Goal: Task Accomplishment & Management: Use online tool/utility

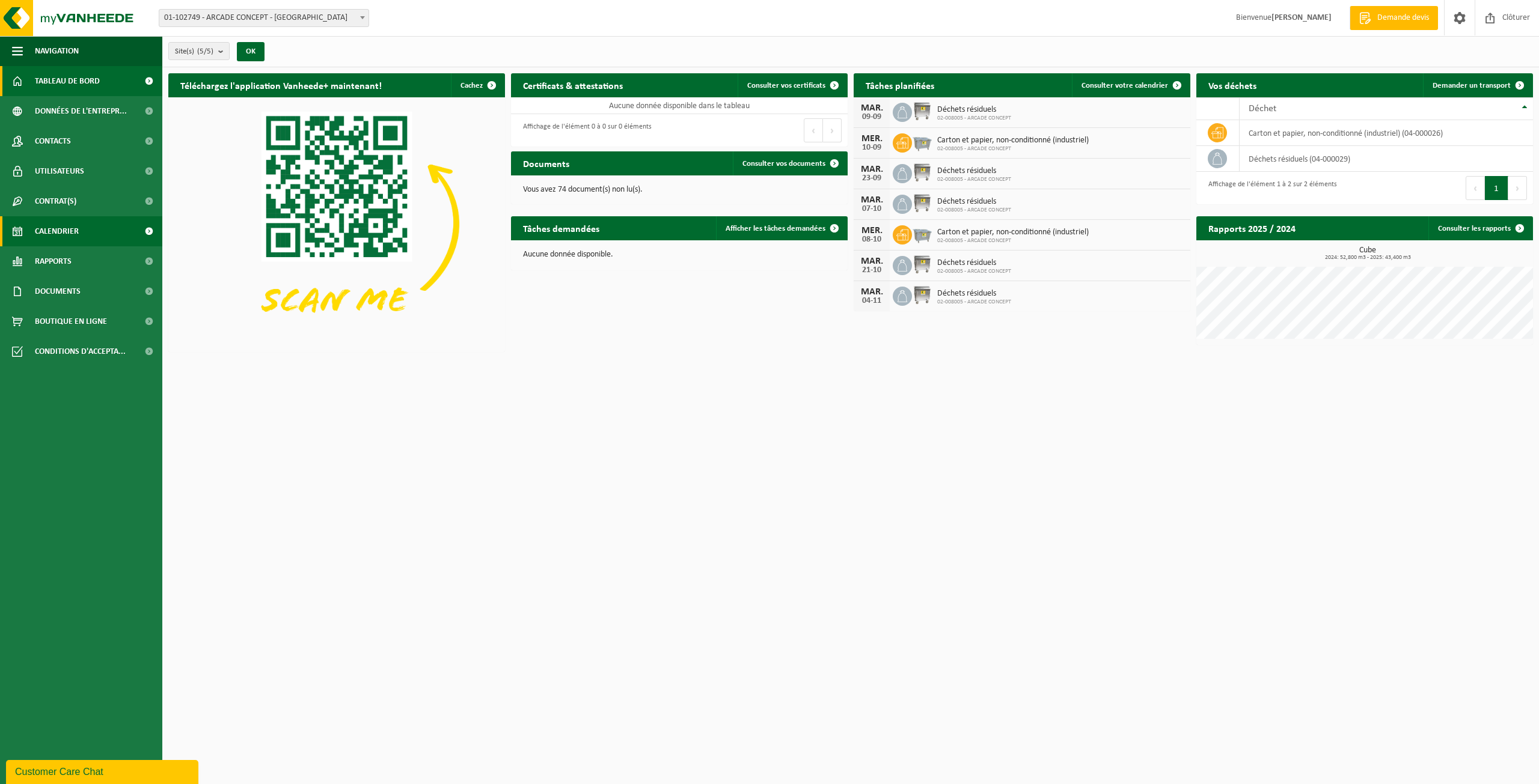
click at [75, 222] on span "Calendrier" at bounding box center [57, 232] width 44 height 30
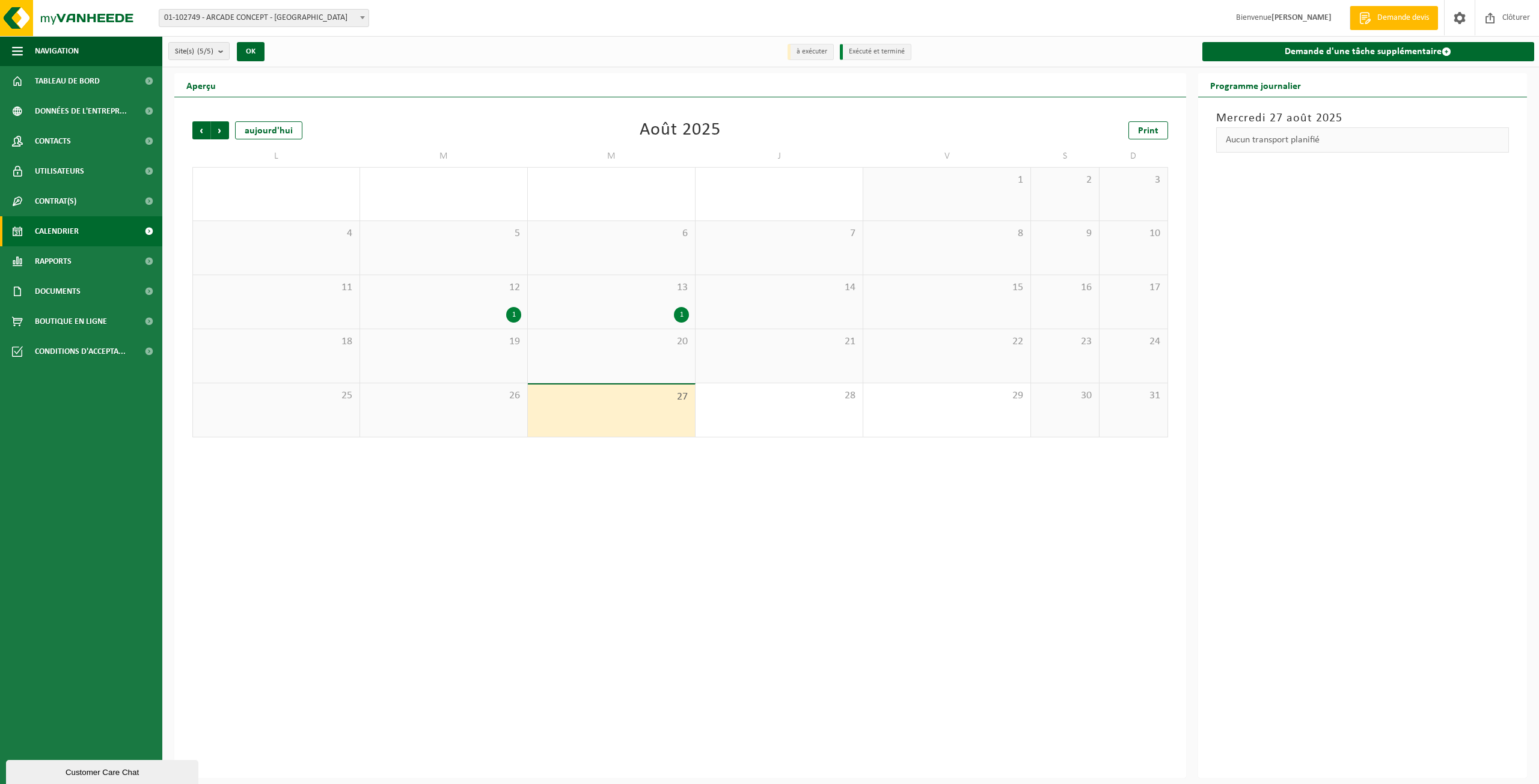
click at [642, 316] on div "1" at bounding box center [610, 315] width 155 height 15
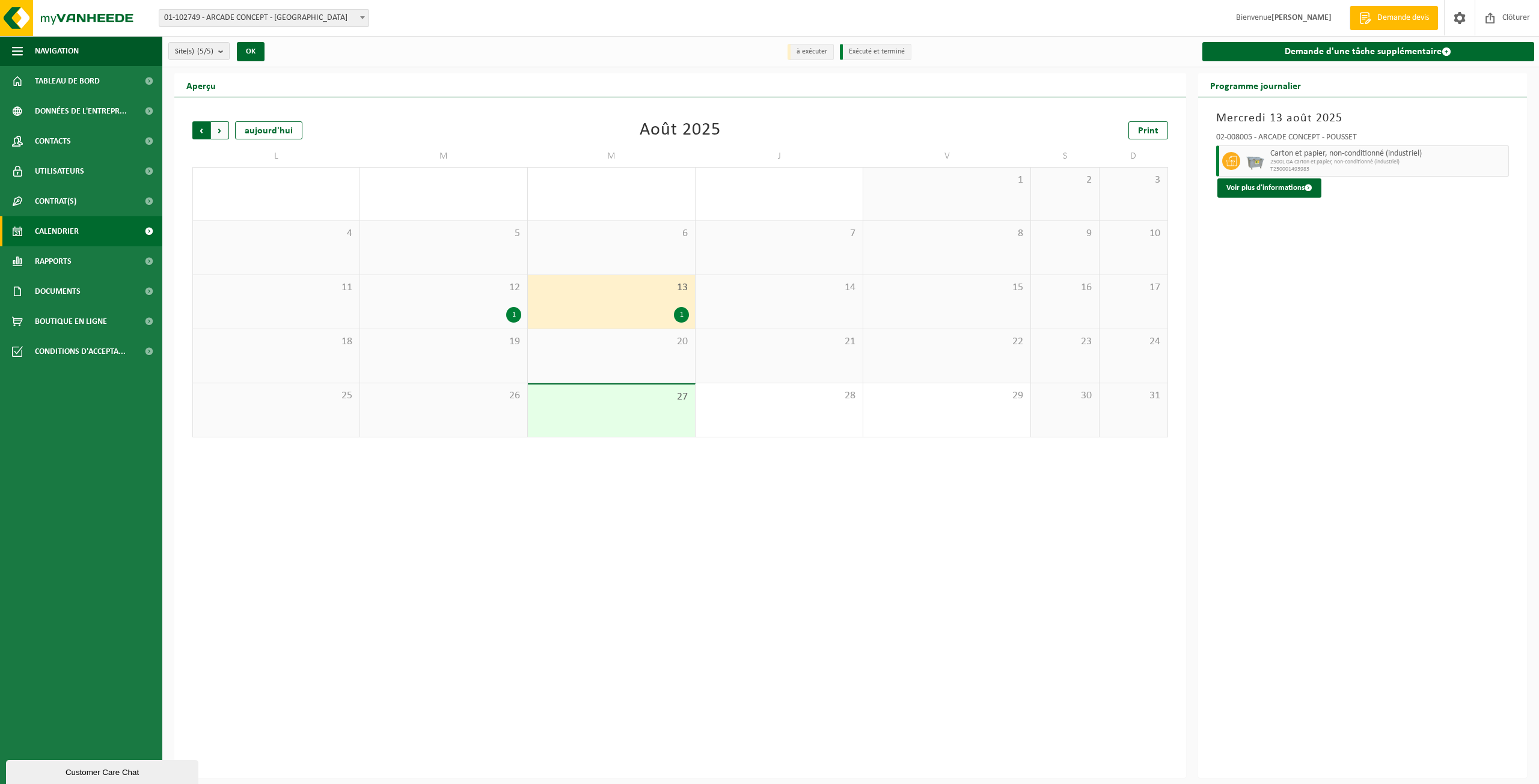
click at [222, 129] on span "Suivant" at bounding box center [219, 130] width 18 height 18
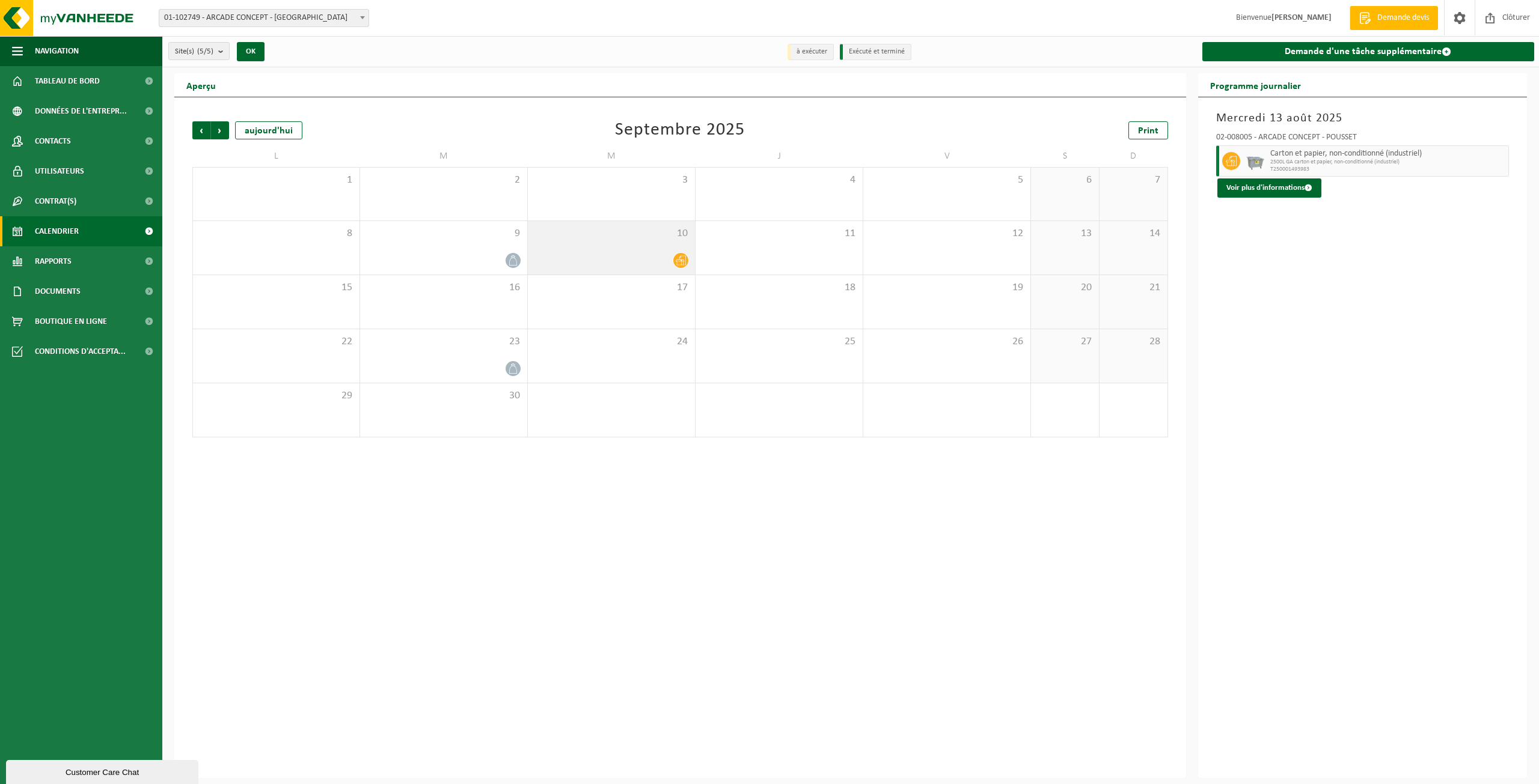
click at [638, 252] on div at bounding box center [610, 260] width 155 height 16
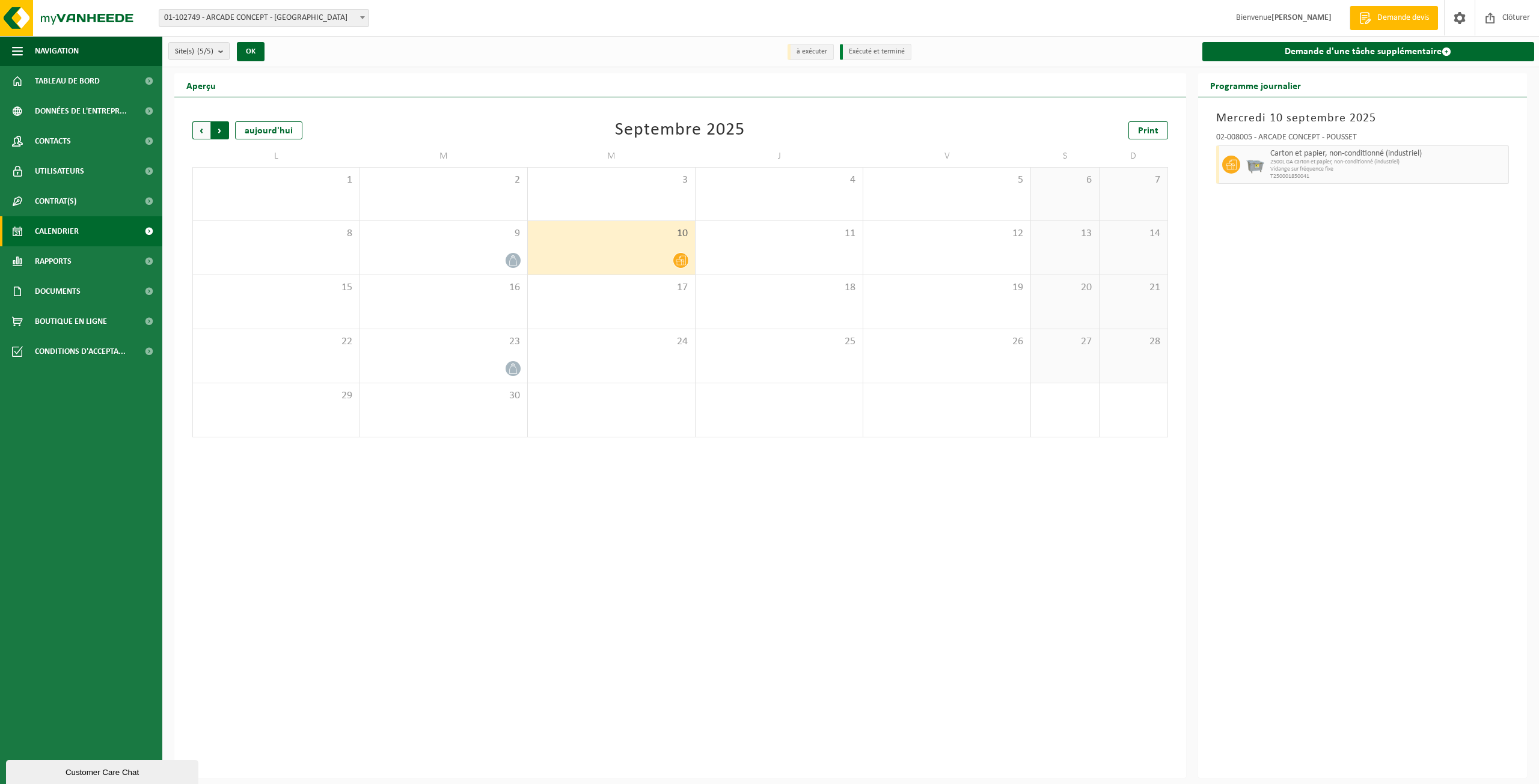
click at [197, 134] on span "Précédent" at bounding box center [201, 130] width 18 height 18
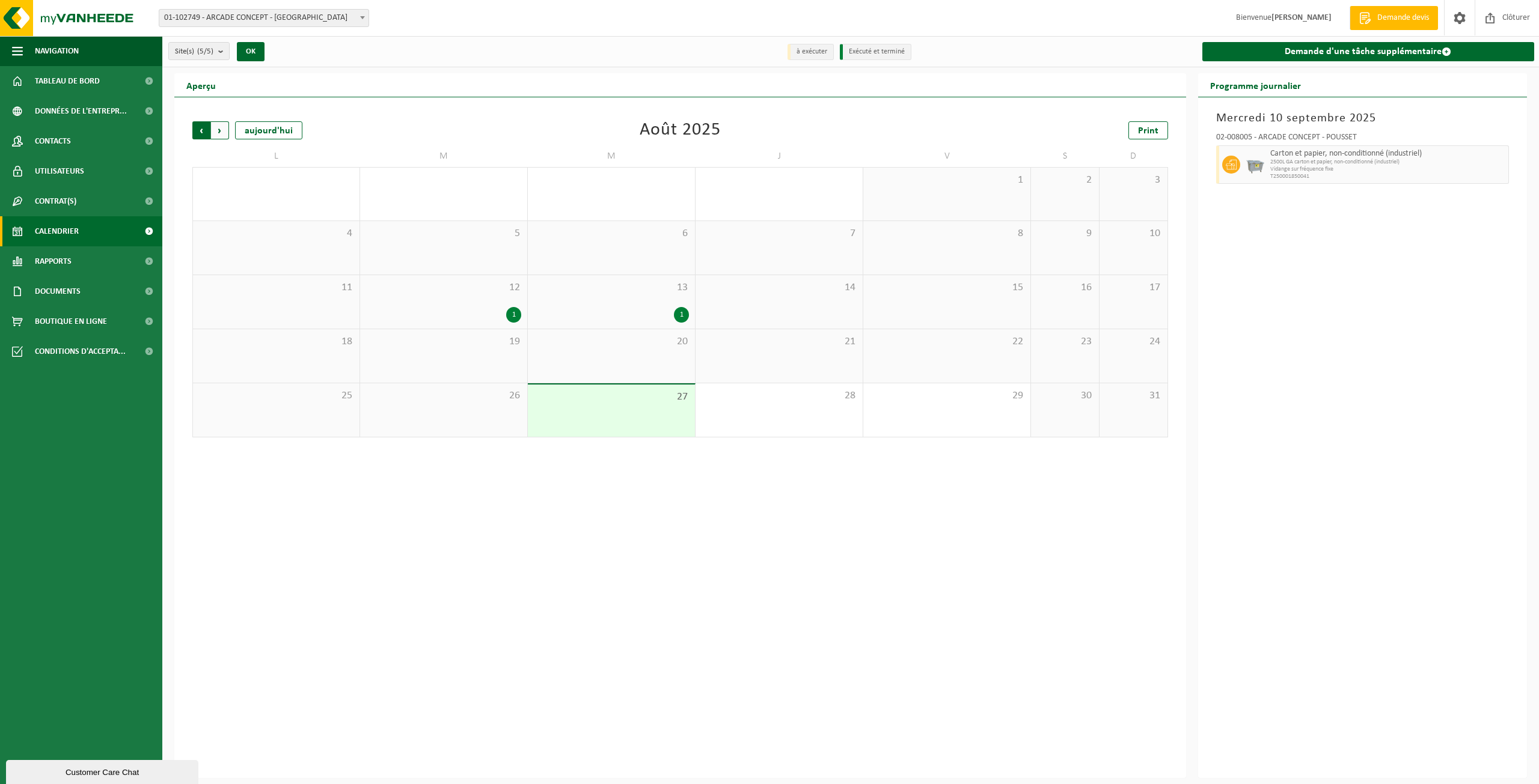
click at [220, 134] on span "Suivant" at bounding box center [219, 130] width 18 height 18
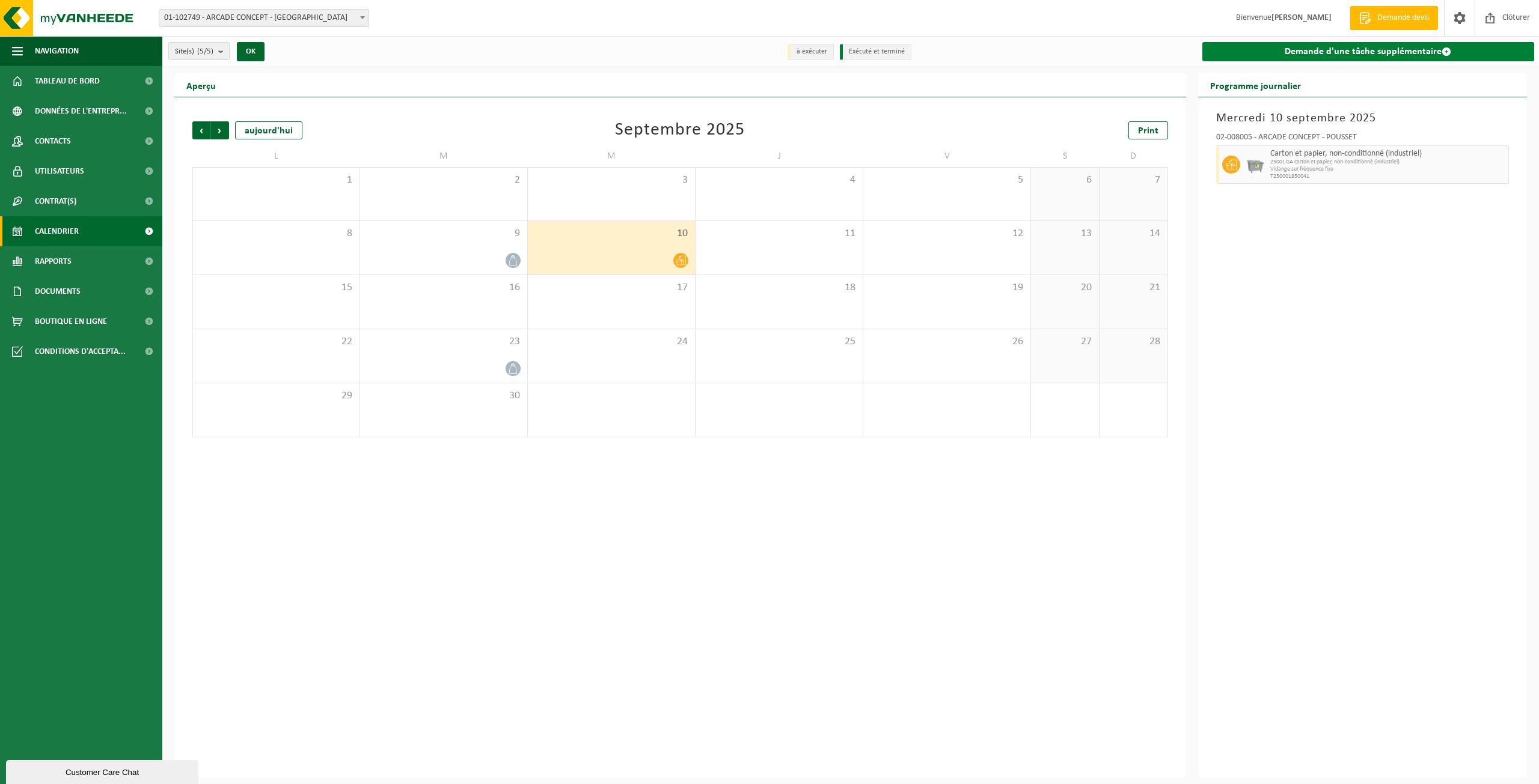
click at [1388, 51] on link "Demande d'une tâche supplémentaire" at bounding box center [1368, 51] width 332 height 19
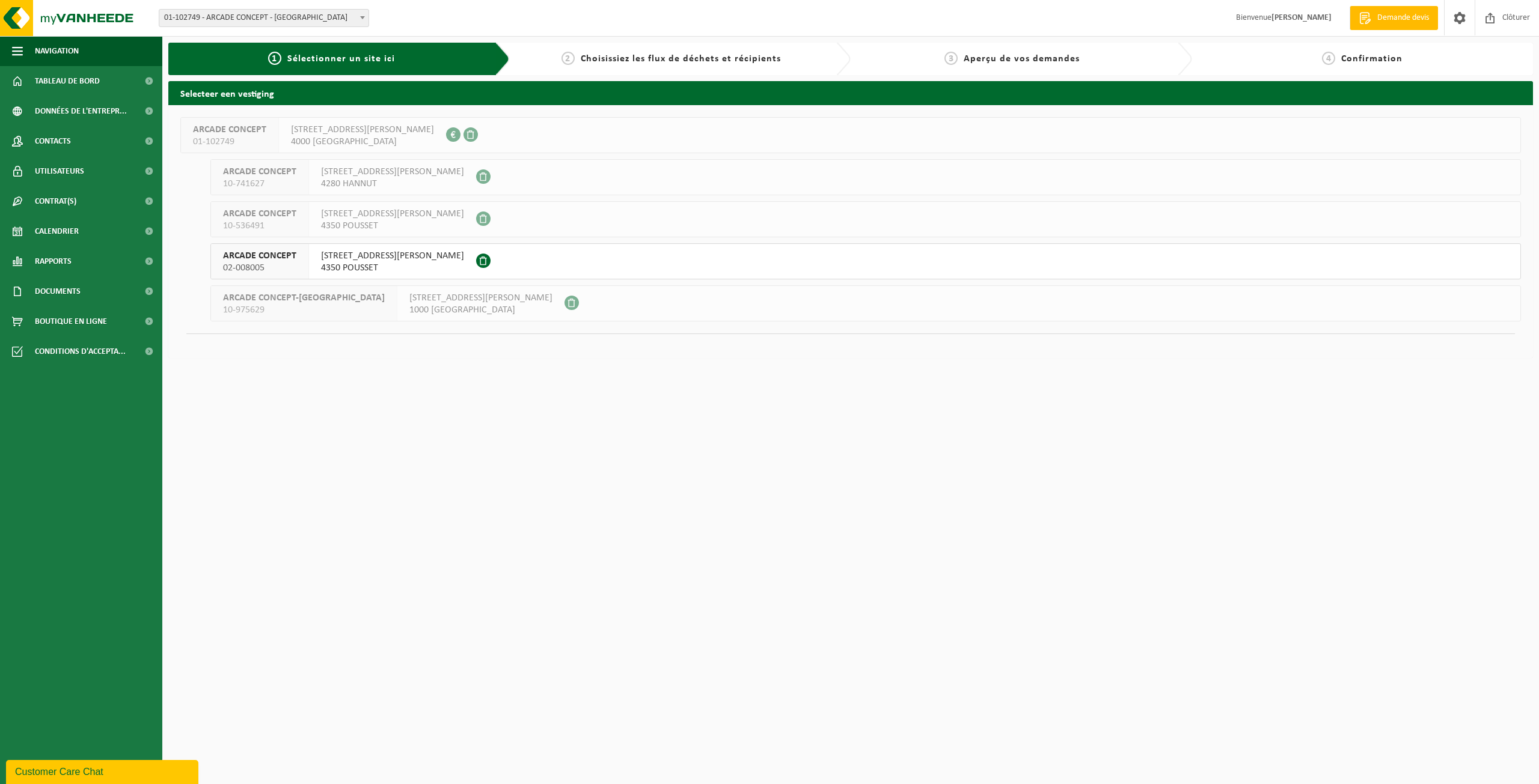
click at [231, 263] on span "02-008005" at bounding box center [259, 268] width 73 height 12
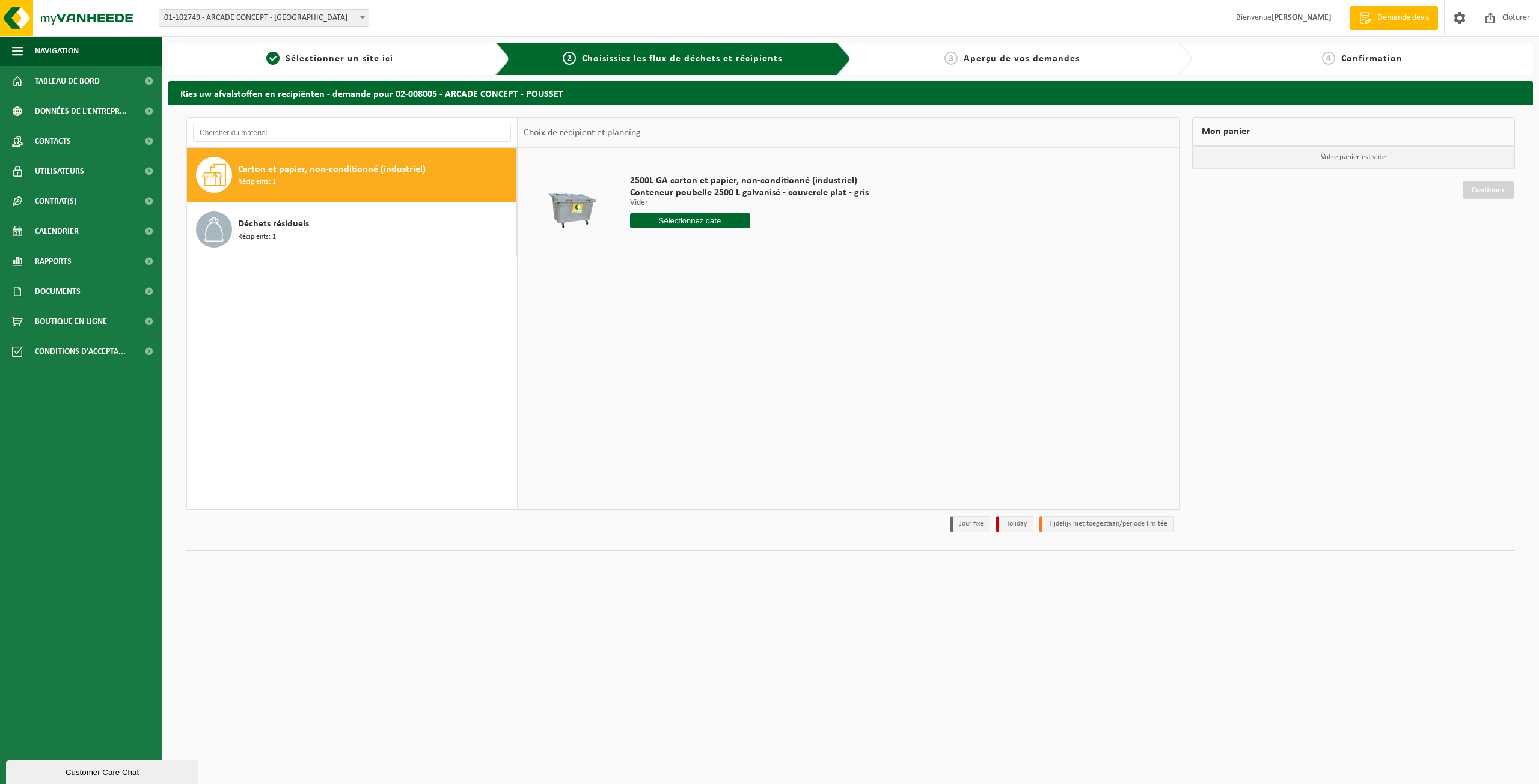
click at [703, 221] on input "text" at bounding box center [690, 221] width 120 height 15
click at [766, 248] on icon at bounding box center [766, 248] width 19 height 19
drag, startPoint x: 584, startPoint y: 281, endPoint x: 231, endPoint y: 166, distance: 371.3
click at [580, 278] on div "2500L GA carton et papier, non-conditionné (industriel) Conteneur poubelle 2500…" at bounding box center [848, 328] width 662 height 361
click at [95, 230] on link "Calendrier" at bounding box center [81, 232] width 162 height 30
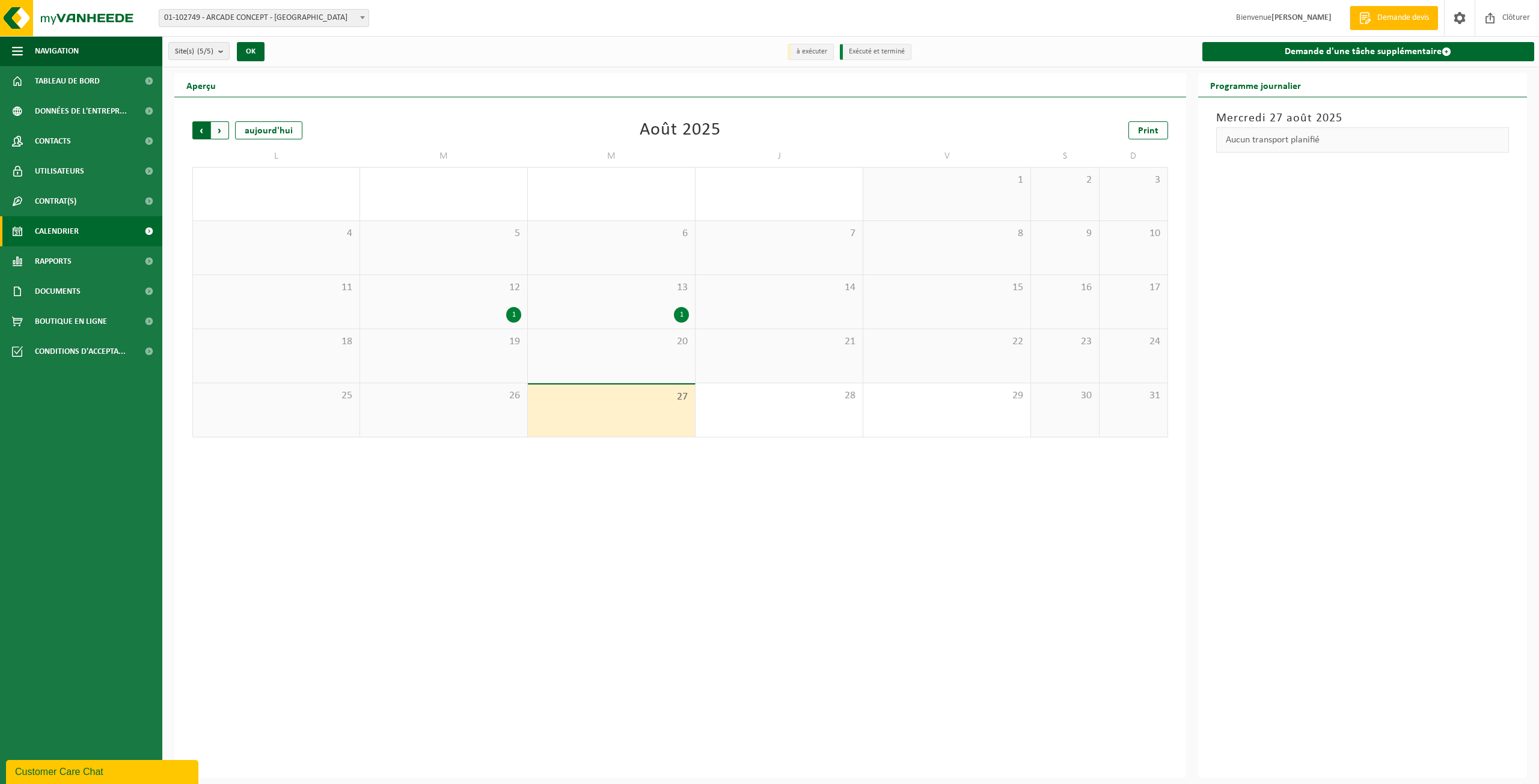
click at [217, 133] on span "Suivant" at bounding box center [219, 130] width 18 height 18
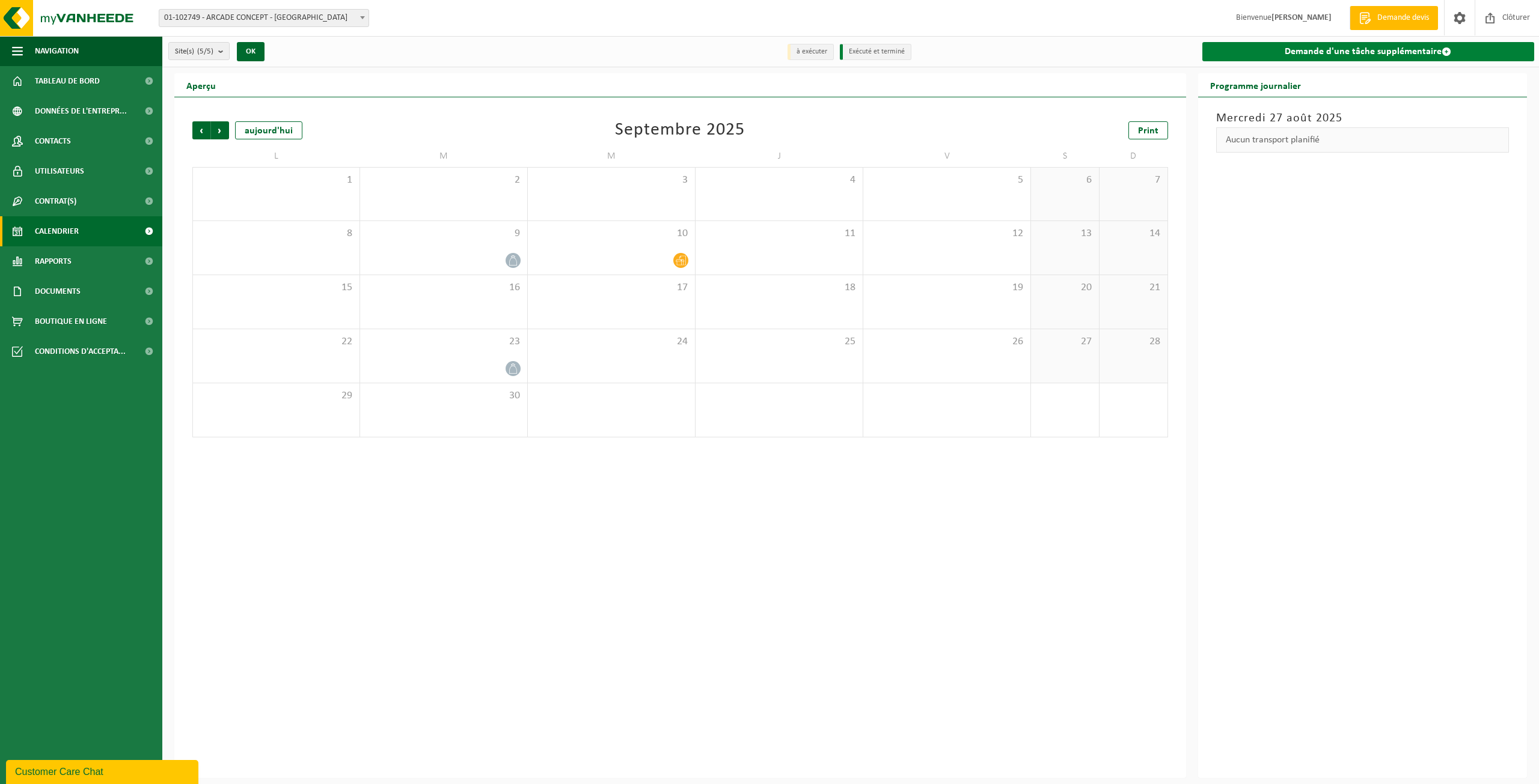
click at [1398, 49] on link "Demande d'une tâche supplémentaire" at bounding box center [1368, 51] width 332 height 19
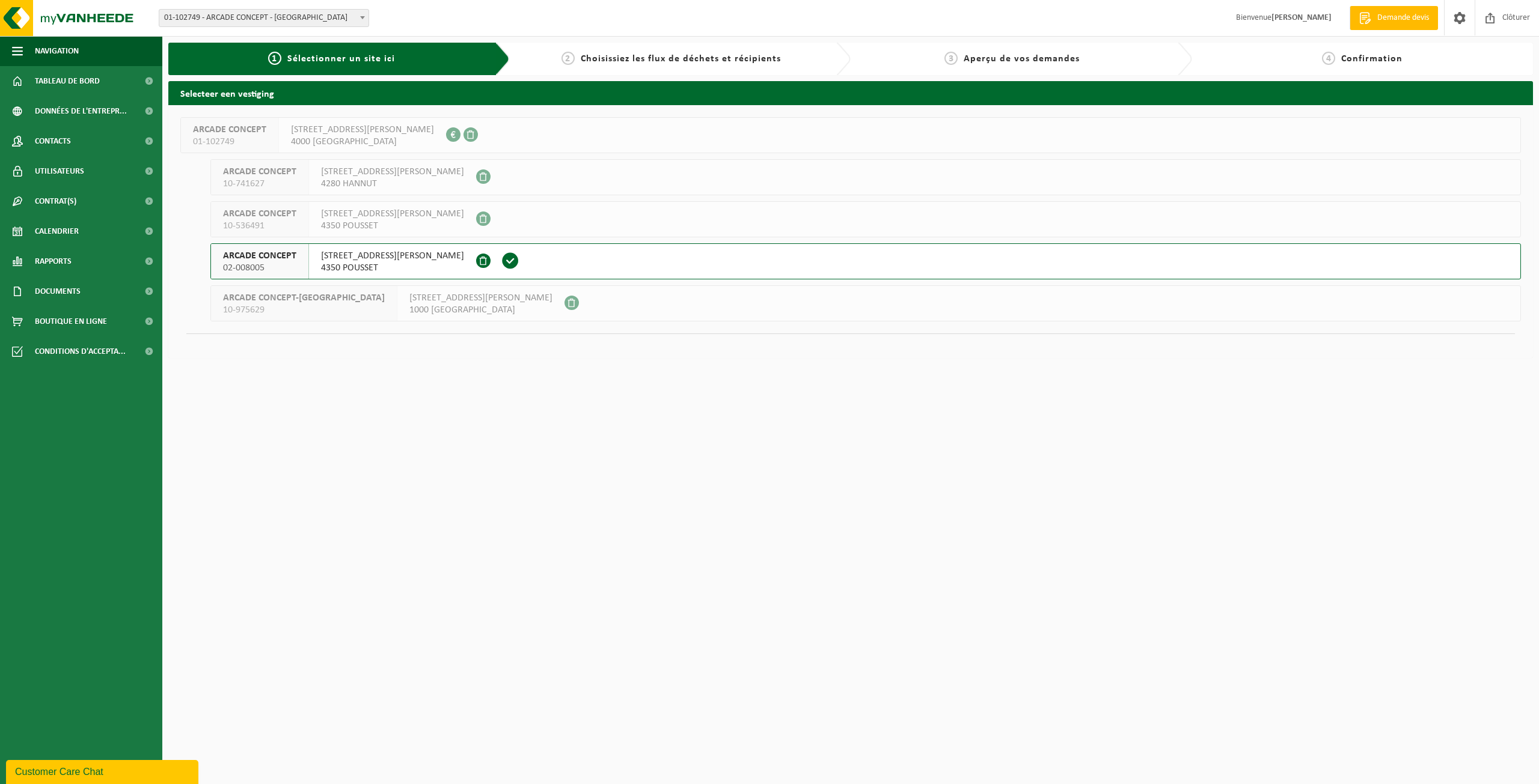
click at [558, 260] on button "ARCADE CONCEPT 02-008005 RUE HUBERT MANGON 33 4350 POUSSET" at bounding box center [866, 261] width 1310 height 36
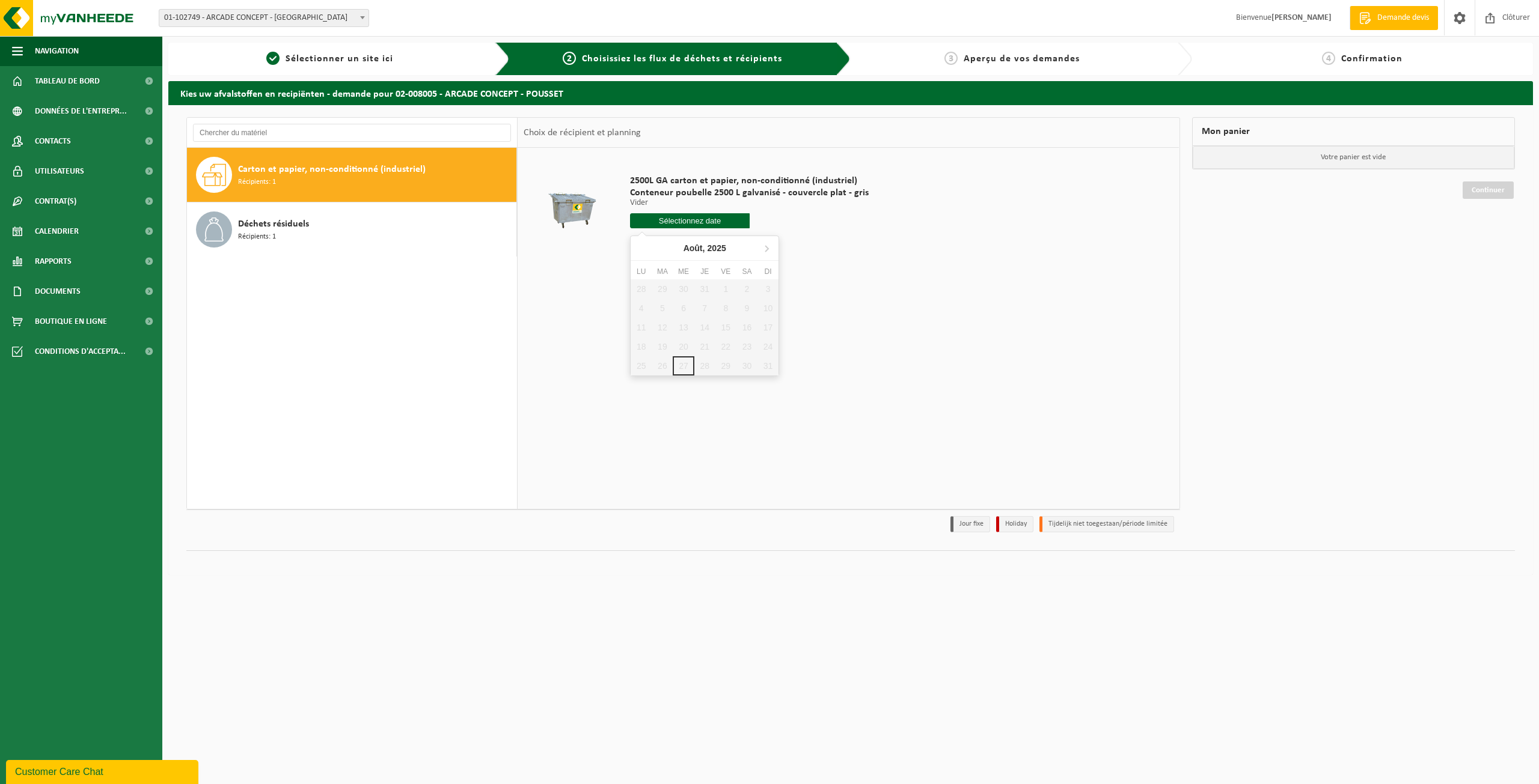
click at [687, 220] on input "text" at bounding box center [690, 221] width 120 height 15
click at [767, 250] on icon at bounding box center [766, 249] width 3 height 6
click at [689, 287] on div "3" at bounding box center [684, 289] width 21 height 19
type input "à partir de 2025-09-03"
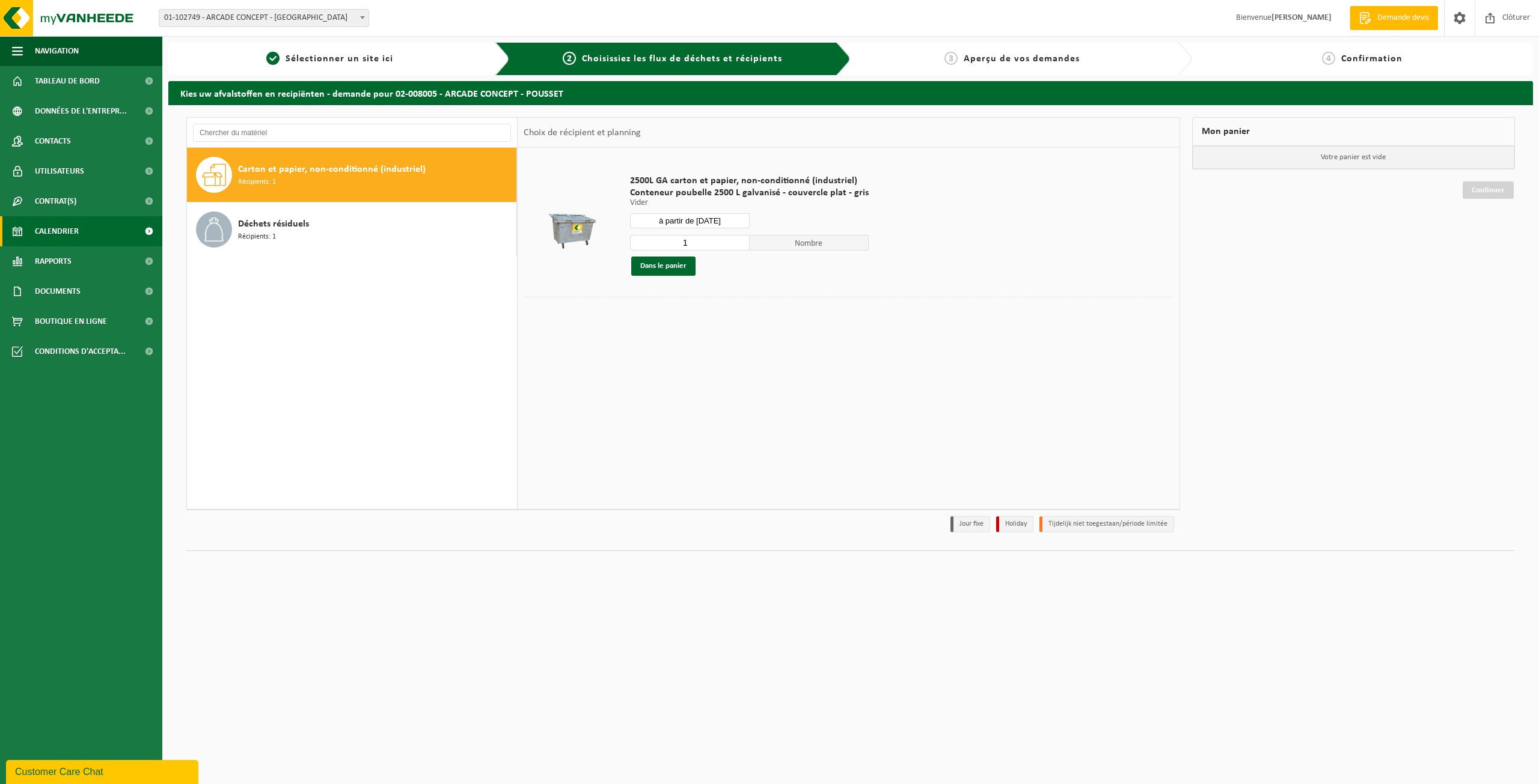
click at [79, 233] on span "Calendrier" at bounding box center [57, 232] width 44 height 30
